Goal: Information Seeking & Learning: Learn about a topic

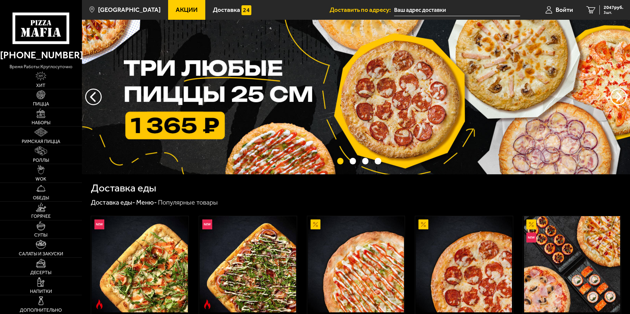
click at [177, 7] on span "Акции" at bounding box center [187, 10] width 22 height 6
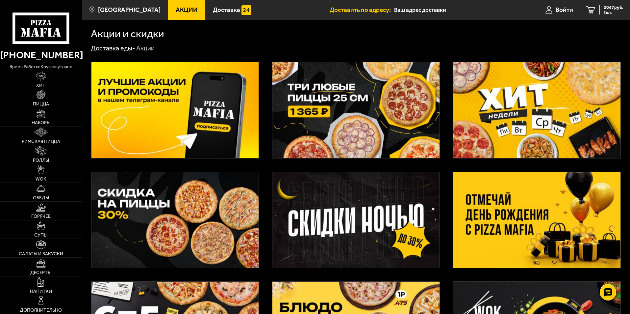
click at [519, 202] on img at bounding box center [537, 220] width 167 height 96
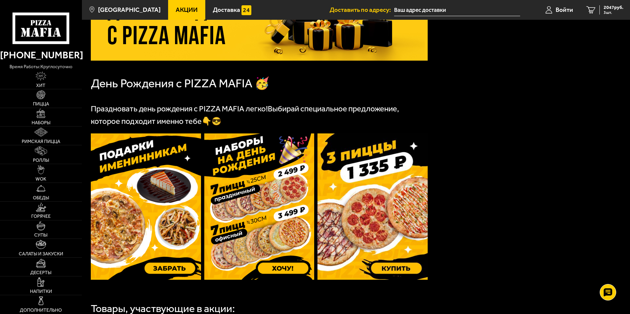
scroll to position [99, 0]
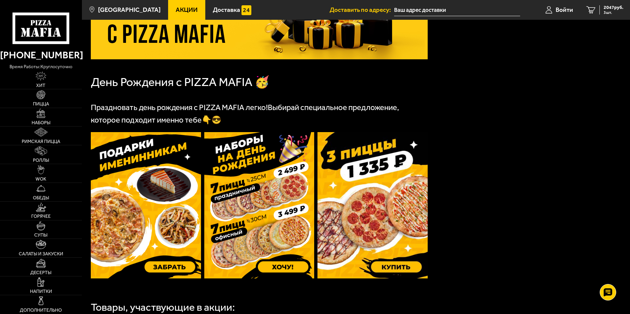
click at [148, 218] on img at bounding box center [146, 205] width 110 height 146
